Goal: Information Seeking & Learning: Learn about a topic

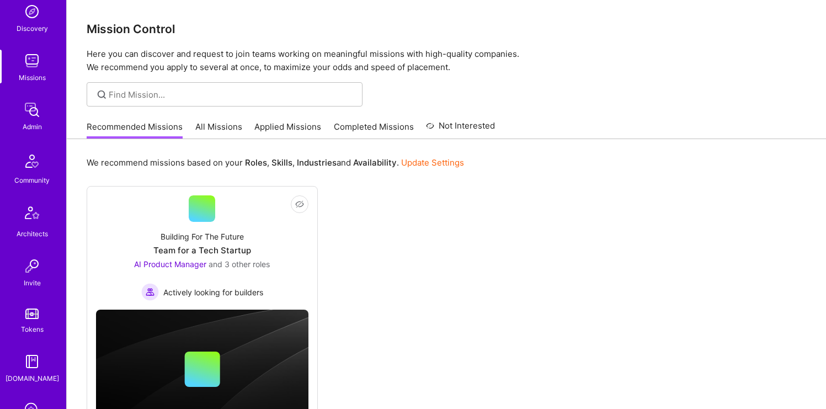
scroll to position [333, 0]
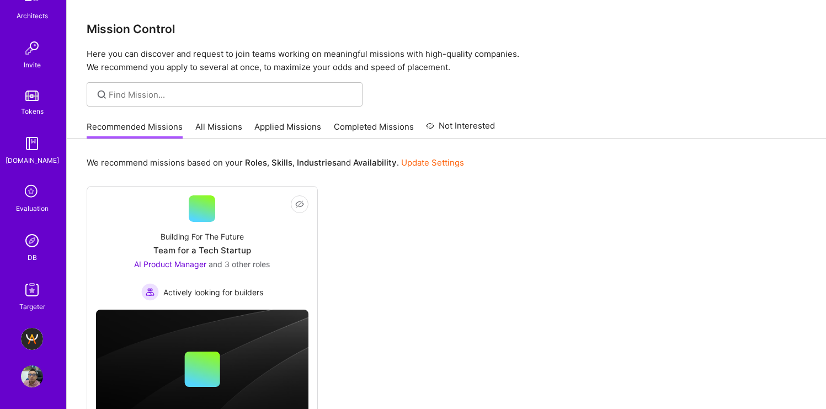
click at [29, 240] on img at bounding box center [32, 240] width 22 height 22
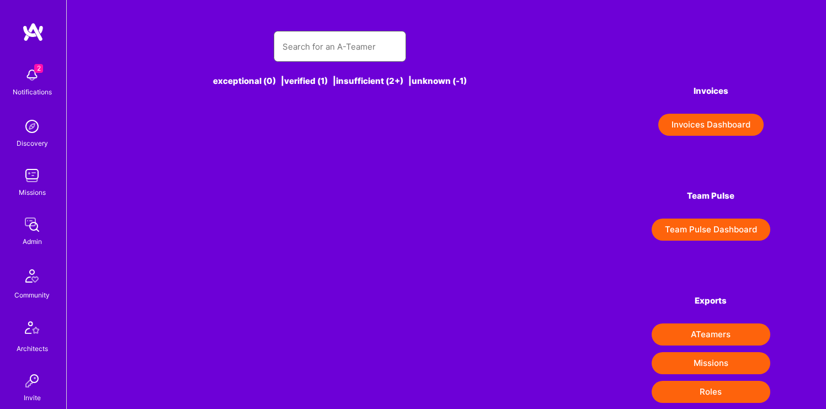
click at [328, 48] on input "text" at bounding box center [339, 47] width 115 height 28
paste input "[PERSON_NAME]"
type input "[PERSON_NAME]"
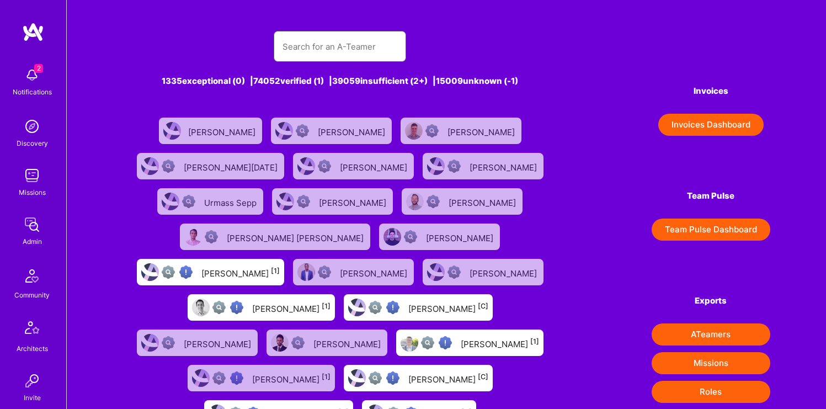
paste input "[PERSON_NAME]"
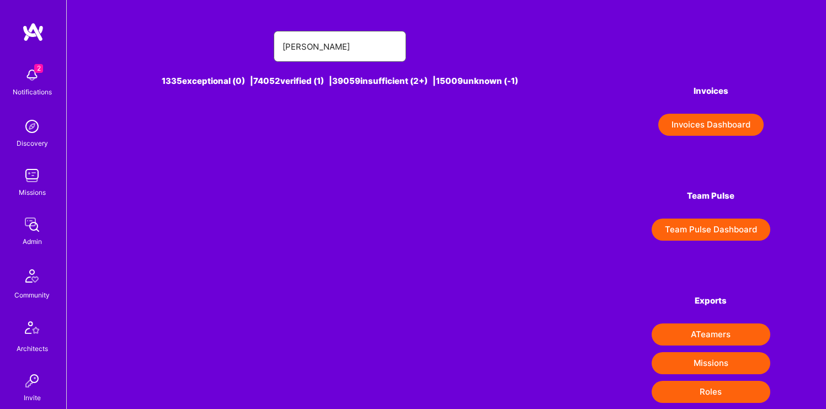
click at [285, 46] on input "[PERSON_NAME]" at bounding box center [339, 47] width 115 height 28
click at [359, 49] on input "[PERSON_NAME]" at bounding box center [339, 47] width 115 height 28
click at [314, 46] on input "[PERSON_NAME]" at bounding box center [339, 47] width 115 height 28
type input "[PERSON_NAME]"
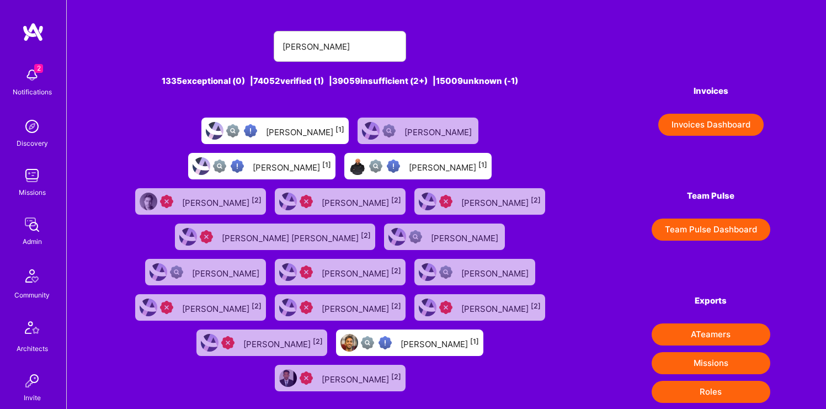
click at [18, 132] on link "Discovery" at bounding box center [32, 132] width 68 height 34
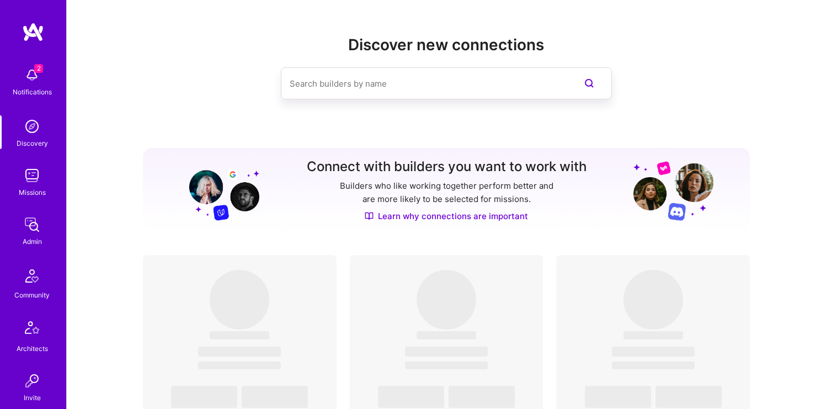
click at [24, 172] on img at bounding box center [32, 175] width 22 height 22
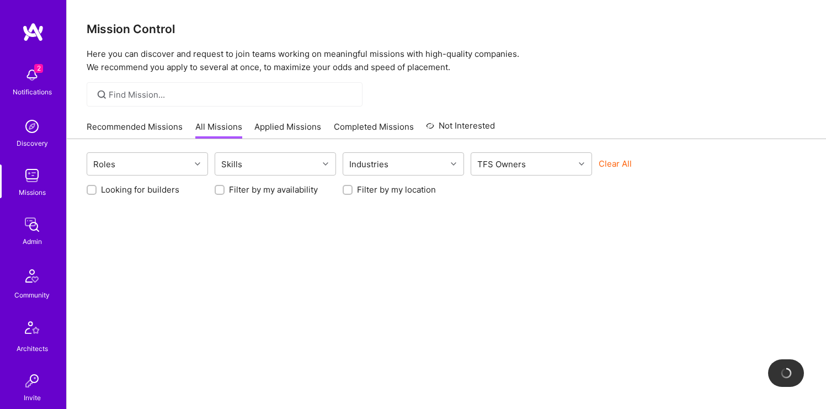
click at [162, 93] on input at bounding box center [231, 95] width 245 height 12
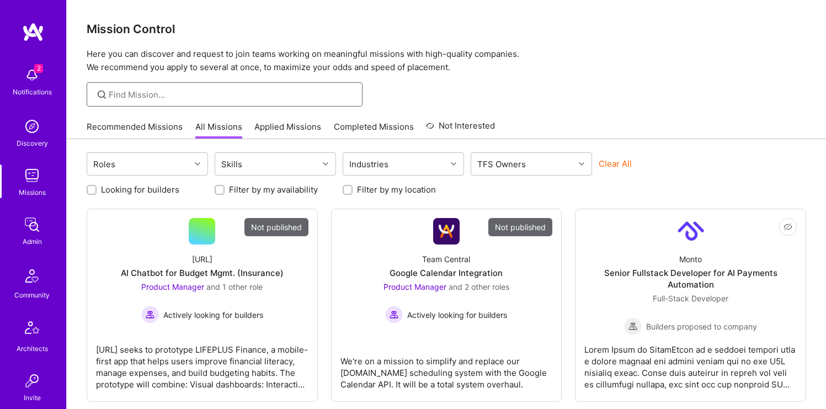
click at [162, 93] on input at bounding box center [231, 95] width 245 height 12
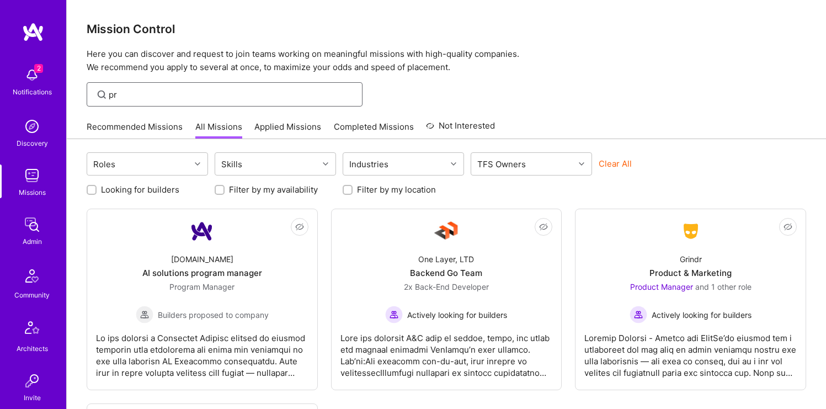
type input "p"
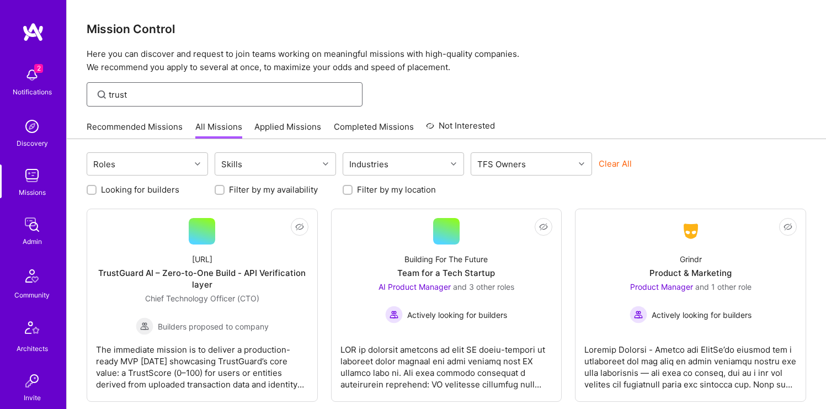
type input "trust"
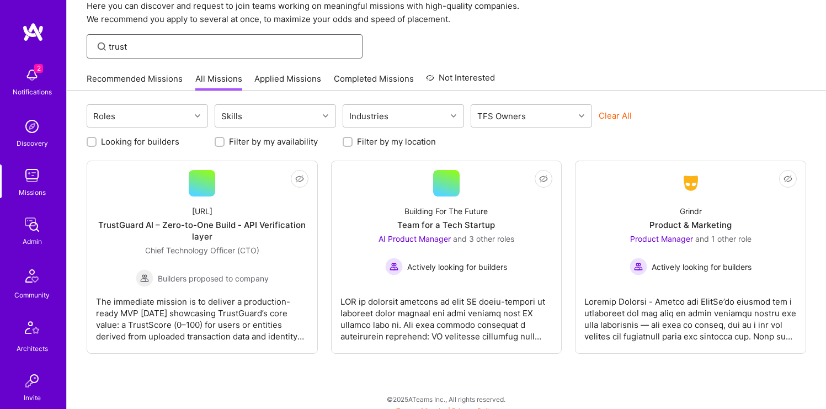
scroll to position [57, 0]
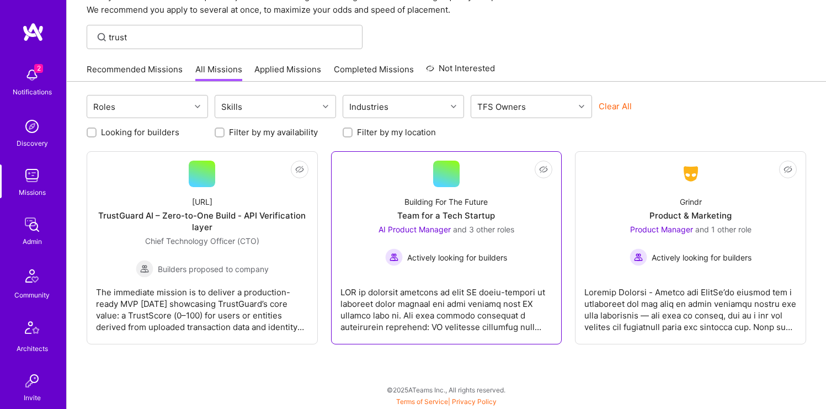
click at [425, 203] on div "Building For The Future" at bounding box center [445, 202] width 83 height 12
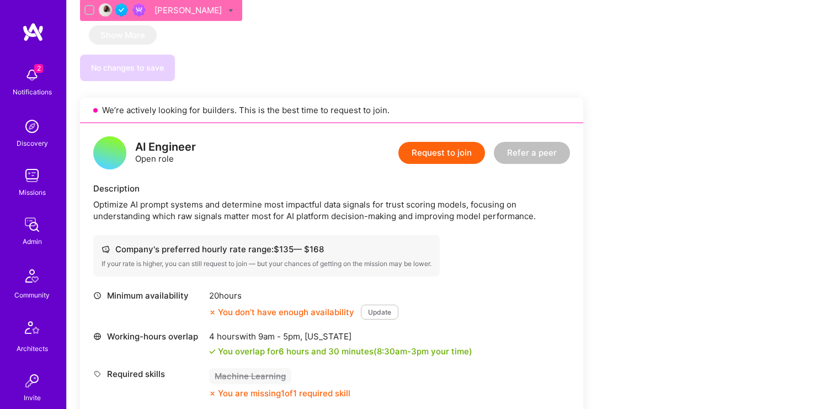
scroll to position [1586, 0]
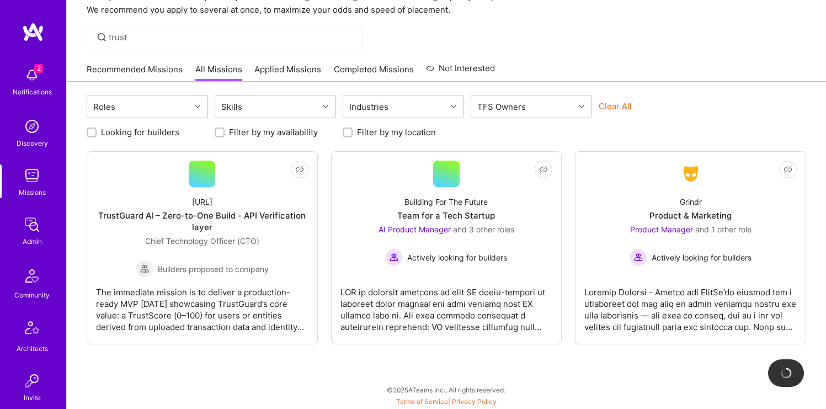
scroll to position [57, 0]
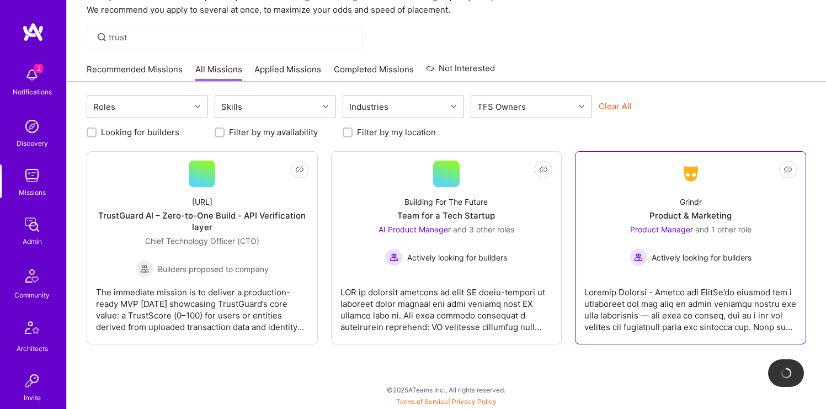
click at [655, 197] on div "Grindr Product & Marketing Product Manager and 1 other role Actively looking fo…" at bounding box center [690, 226] width 212 height 79
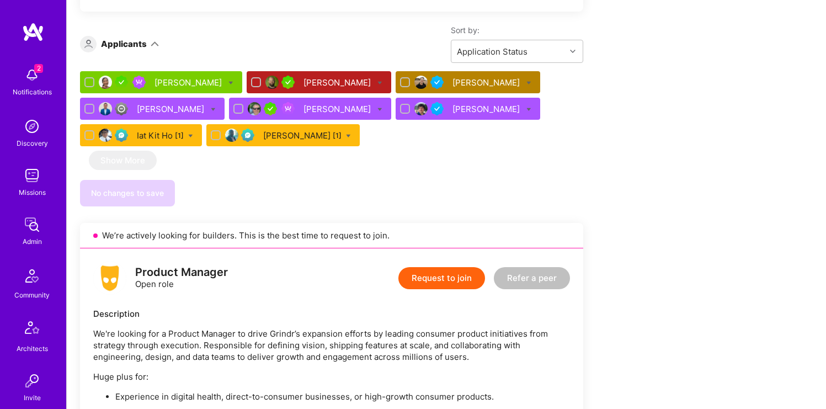
scroll to position [546, 0]
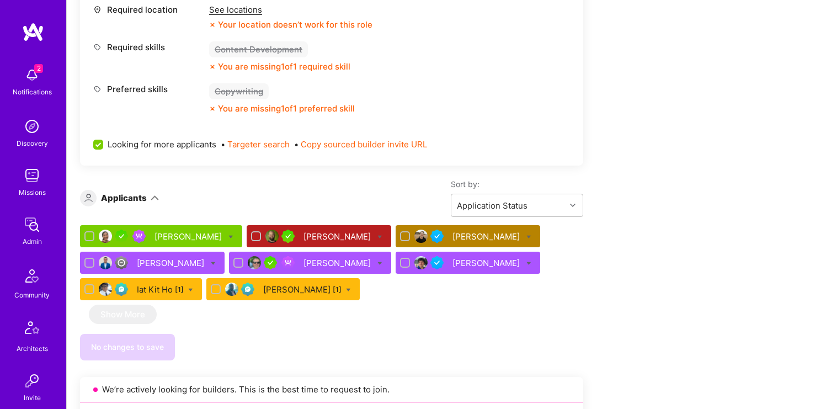
click at [419, 229] on div "[PERSON_NAME]" at bounding box center [467, 236] width 145 height 22
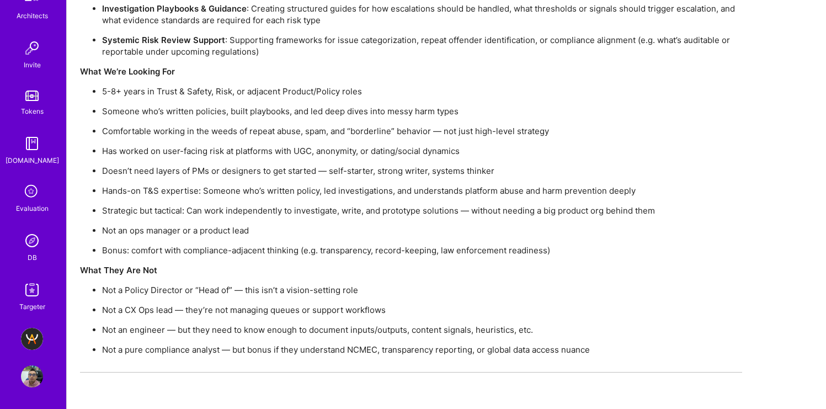
scroll to position [3102, 0]
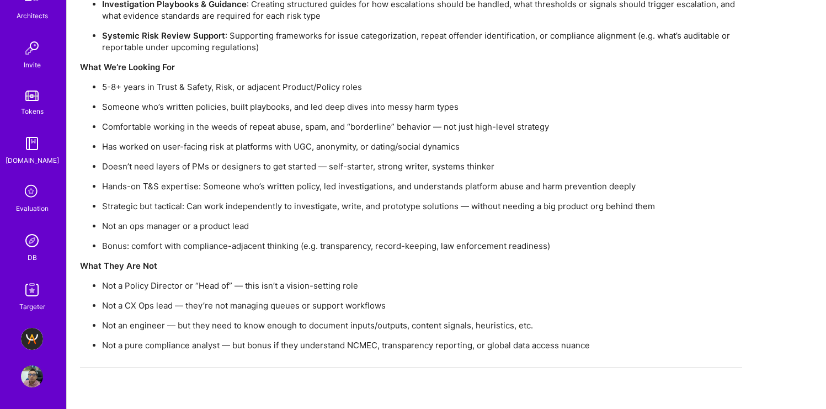
click at [24, 375] on img at bounding box center [32, 376] width 22 height 22
